Goal: Task Accomplishment & Management: Use online tool/utility

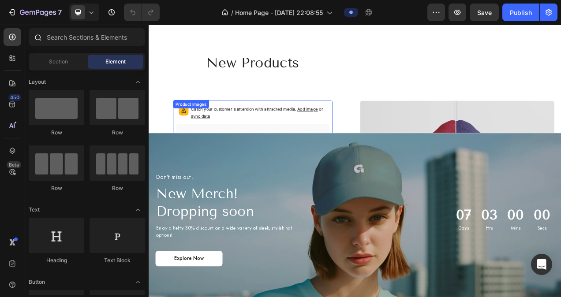
scroll to position [647, 0]
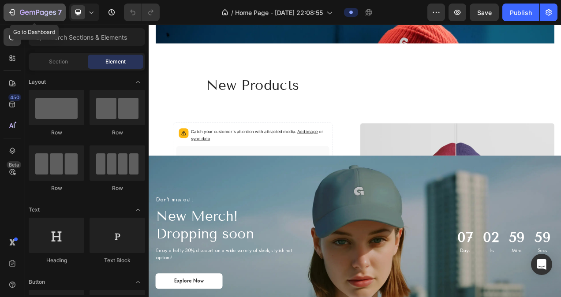
click at [12, 11] on icon "button" at bounding box center [12, 12] width 9 height 9
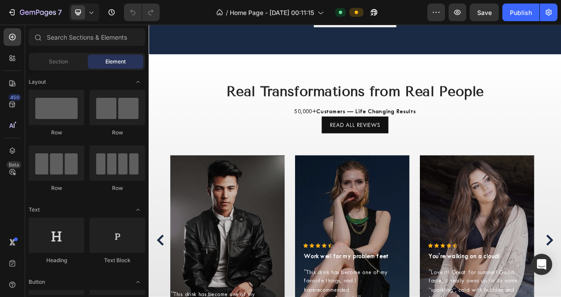
scroll to position [2859, 0]
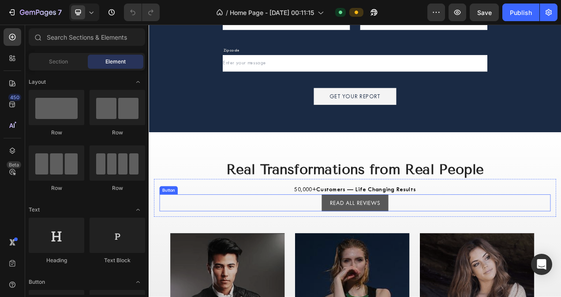
click at [371, 253] on button "READ ALL REVIEWS" at bounding box center [414, 254] width 86 height 22
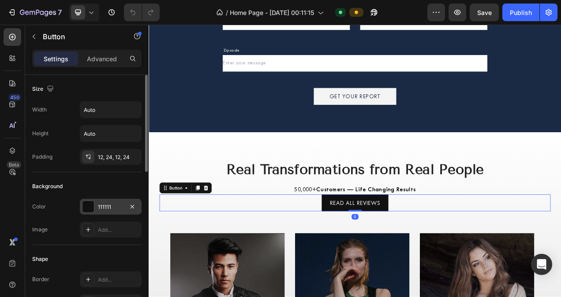
click at [90, 202] on div at bounding box center [88, 206] width 11 height 11
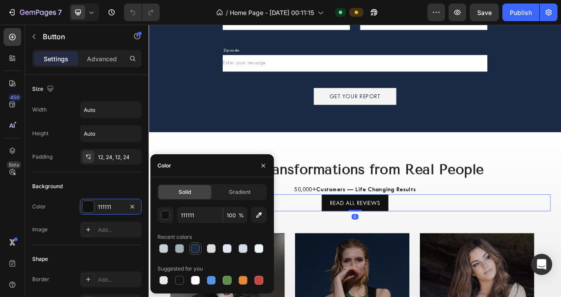
click at [200, 248] on div at bounding box center [195, 249] width 11 height 11
type input "1A2A44"
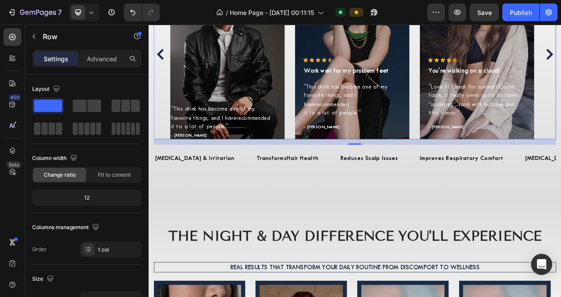
scroll to position [3202, 0]
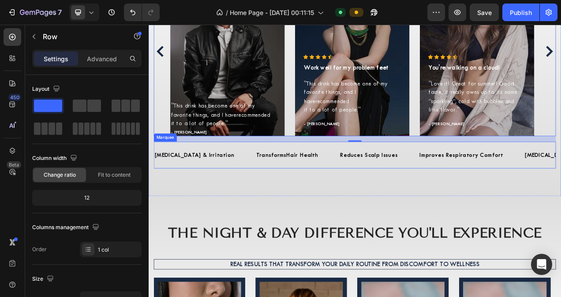
click at [357, 202] on div "[MEDICAL_DATA] & Irritation Text Block Transforms Hair Health Text Block Reduce…" at bounding box center [413, 192] width 516 height 34
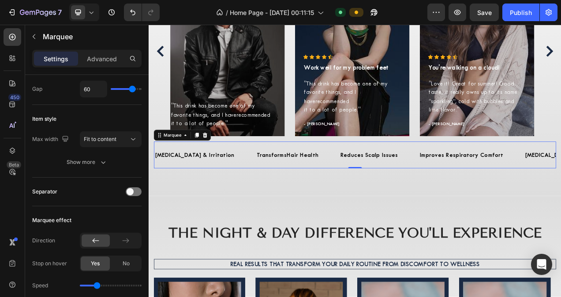
scroll to position [0, 0]
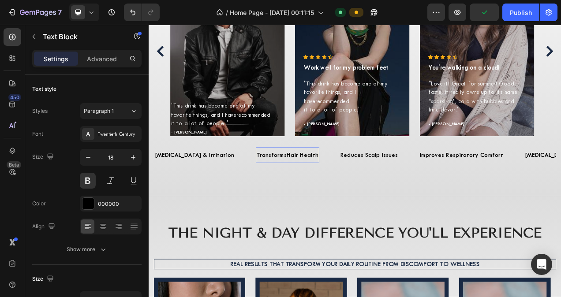
click at [292, 185] on div "Transforms Hair Health Text Block 0" at bounding box center [326, 192] width 81 height 20
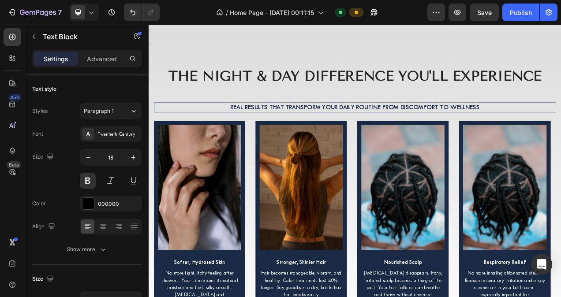
scroll to position [3405, 0]
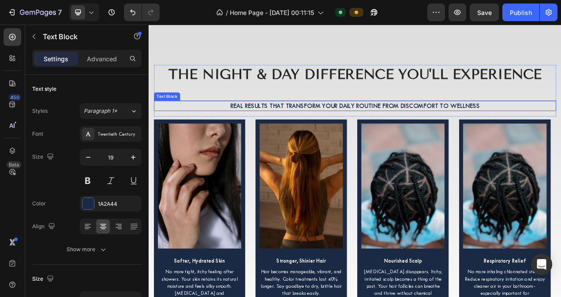
click at [418, 124] on p "Real results that transform your daily routine from discomfort to wellness" at bounding box center [414, 129] width 514 height 11
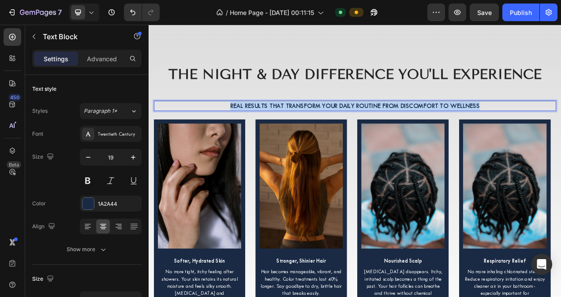
click at [418, 124] on p "Real results that transform your daily routine from discomfort to wellness" at bounding box center [414, 129] width 514 height 11
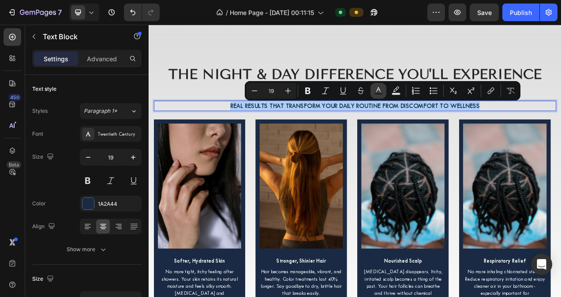
click at [376, 94] on rect "Editor contextual toolbar" at bounding box center [379, 94] width 8 height 2
type input "1A2A44"
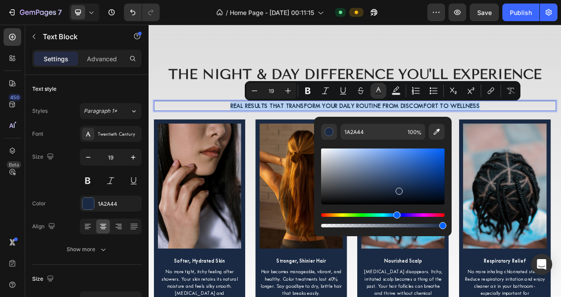
click at [448, 132] on p "Real results that transform your daily routine from discomfort to wellness" at bounding box center [414, 129] width 514 height 11
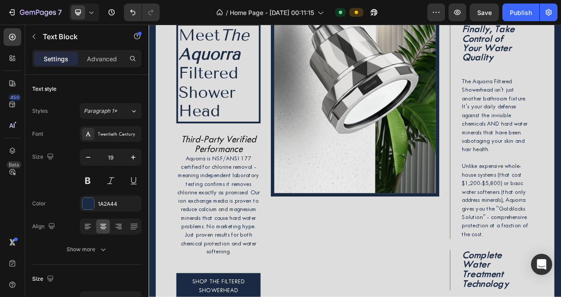
scroll to position [498, 0]
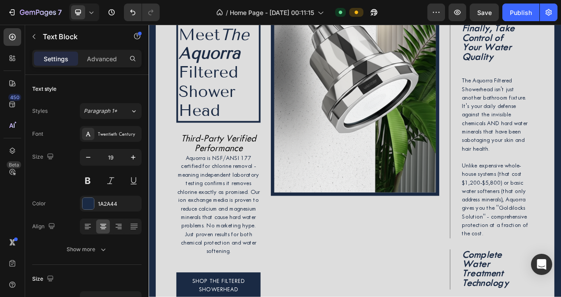
click at [448, 187] on img at bounding box center [413, 101] width 216 height 288
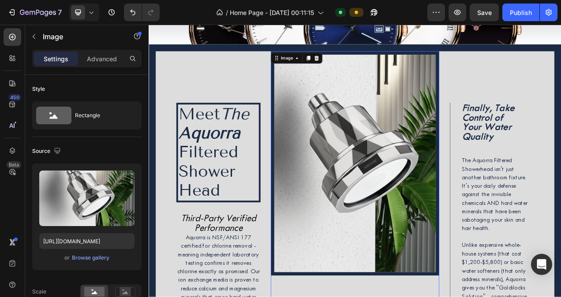
scroll to position [394, 0]
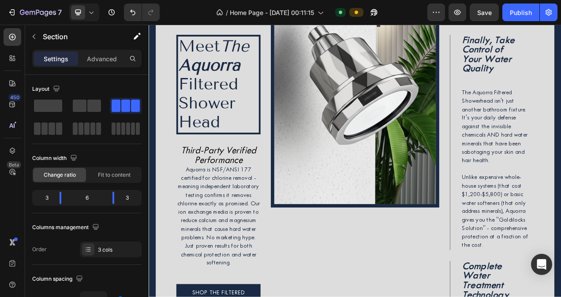
click at [446, 122] on img at bounding box center [413, 116] width 216 height 288
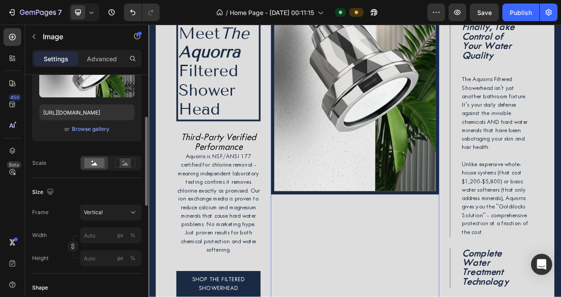
scroll to position [126, 0]
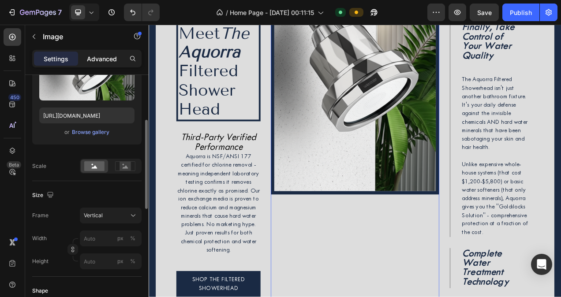
click at [101, 54] on p "Advanced" at bounding box center [102, 58] width 30 height 9
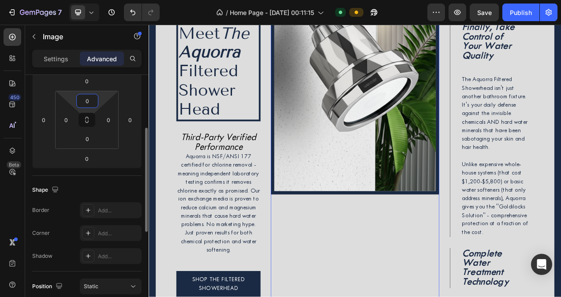
click at [89, 97] on input "0" at bounding box center [88, 100] width 18 height 13
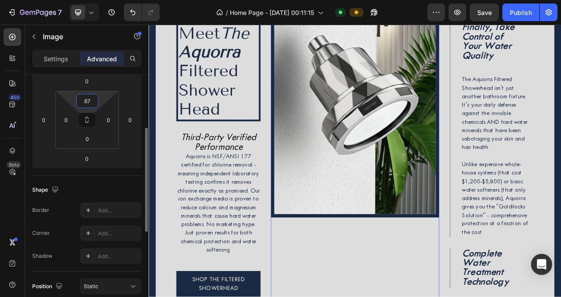
type input "6"
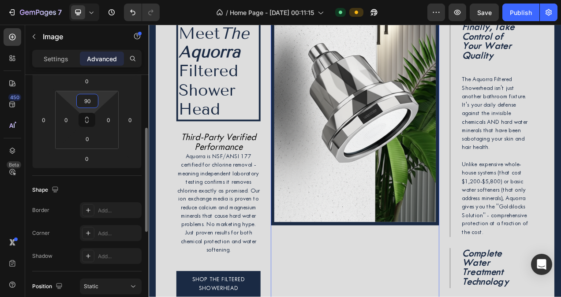
type input "9"
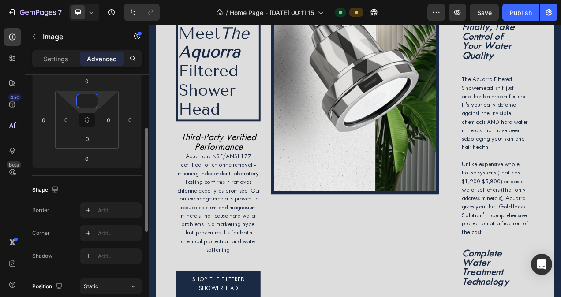
type input "1"
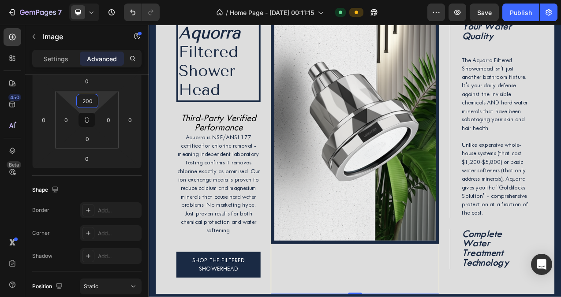
scroll to position [520, 0]
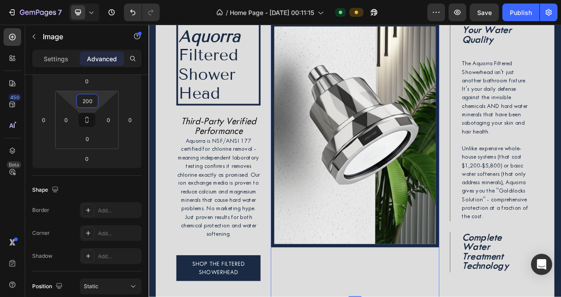
type input "200"
click at [406, 200] on img at bounding box center [413, 167] width 216 height 288
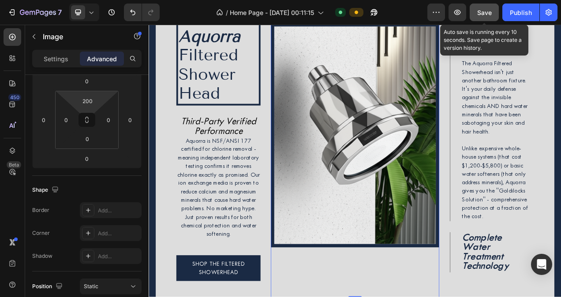
click at [484, 10] on span "Save" at bounding box center [484, 13] width 15 height 8
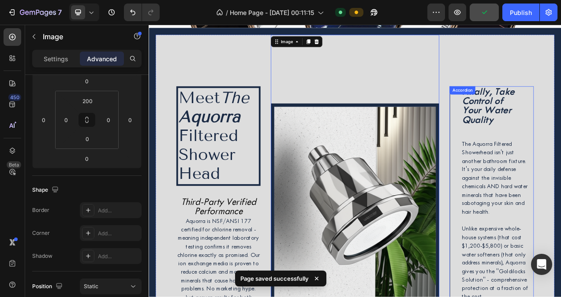
scroll to position [416, 0]
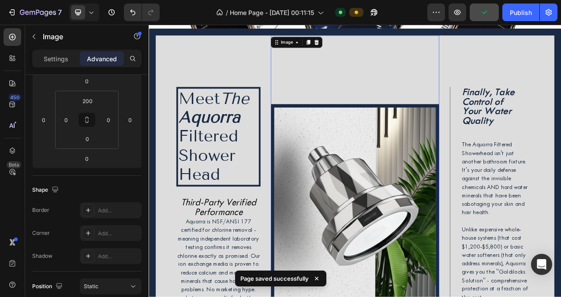
click at [492, 127] on img at bounding box center [413, 271] width 216 height 288
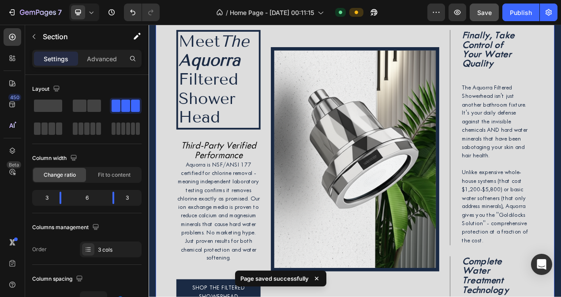
scroll to position [489, 0]
click at [561, 98] on div "Meet The Aquorra Filtered Shower Head Heading Third-Party Verified Performance …" at bounding box center [414, 186] width 530 height 459
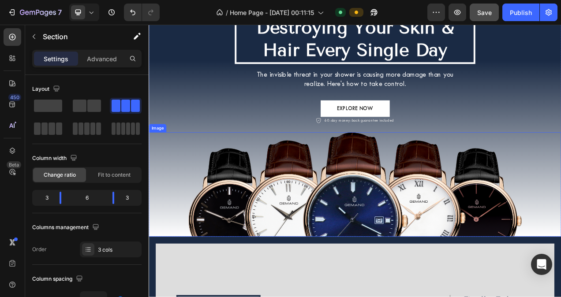
scroll to position [150, 0]
click at [558, 214] on img at bounding box center [413, 230] width 428 height 134
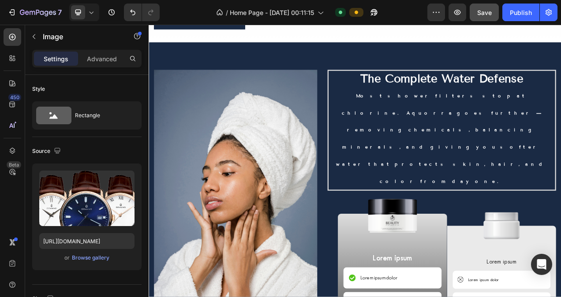
scroll to position [3773, 0]
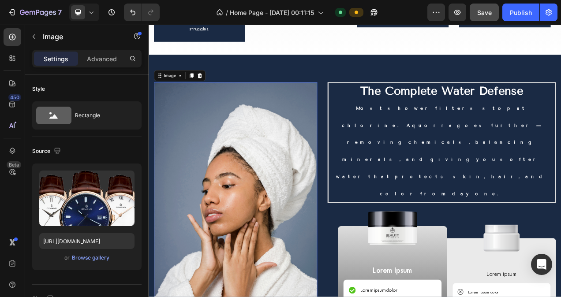
click at [297, 168] on img at bounding box center [260, 256] width 210 height 315
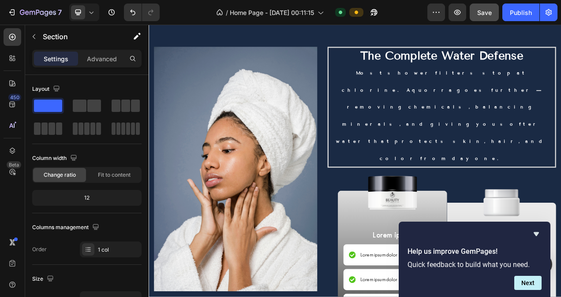
scroll to position [3722, 0]
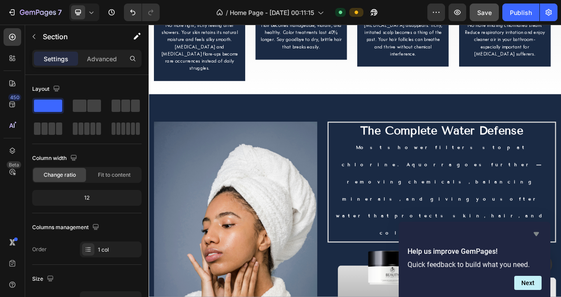
click at [537, 233] on icon "Hide survey" at bounding box center [536, 235] width 5 height 4
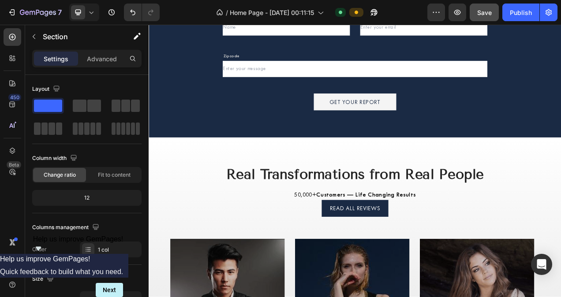
scroll to position [2848, 0]
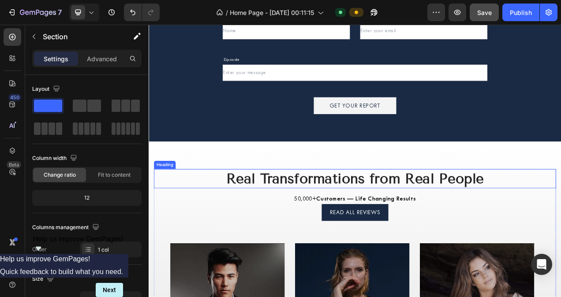
click at [510, 226] on strong "Real Transformations from Real People" at bounding box center [413, 222] width 331 height 21
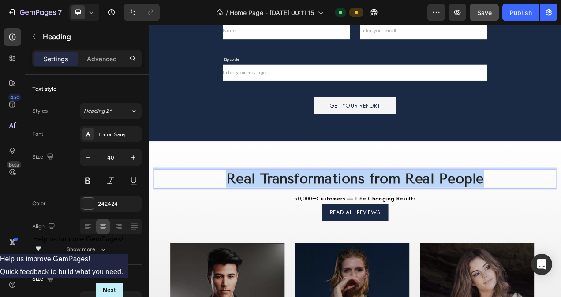
click at [510, 226] on strong "Real Transformations from Real People" at bounding box center [413, 222] width 331 height 21
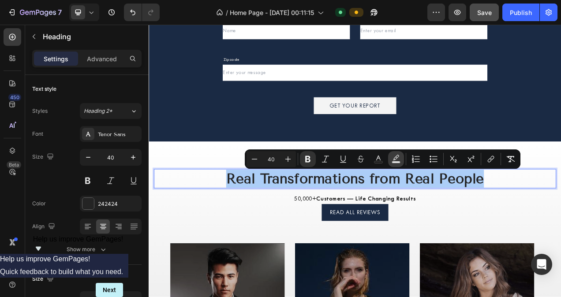
click at [388, 158] on button "Text Background Color" at bounding box center [396, 159] width 16 height 16
type input "000000"
type input "77"
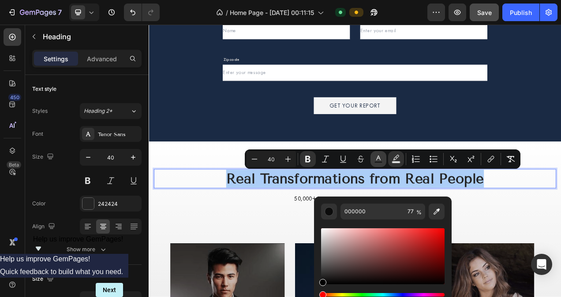
click at [381, 157] on icon "Editor contextual toolbar" at bounding box center [378, 159] width 9 height 9
click at [436, 207] on icon "Editor contextual toolbar" at bounding box center [436, 211] width 9 height 9
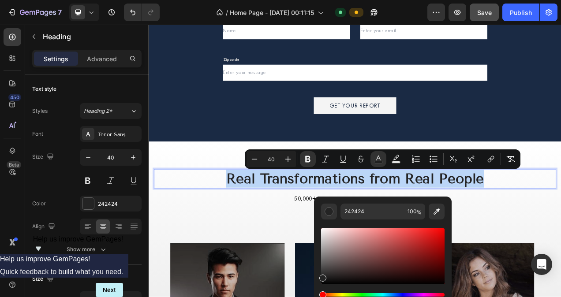
type input "1D2A45"
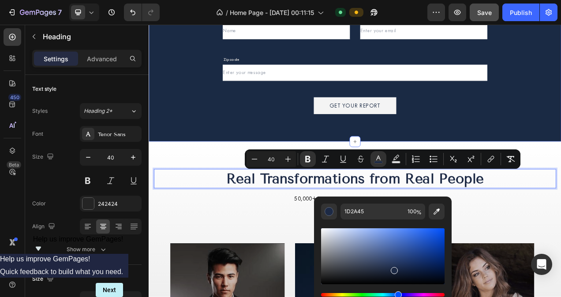
click at [561, 143] on div "Get a Free Water Report Heading Enter your zip code, name, and email, and we’ll…" at bounding box center [414, 45] width 530 height 262
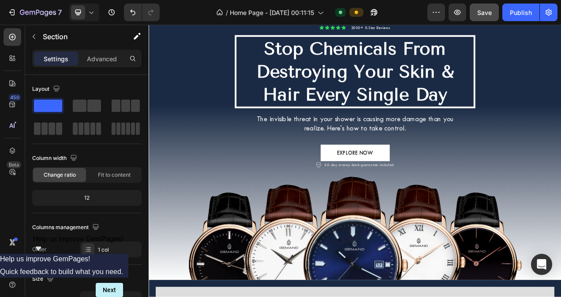
scroll to position [0, 0]
